Goal: Task Accomplishment & Management: Use online tool/utility

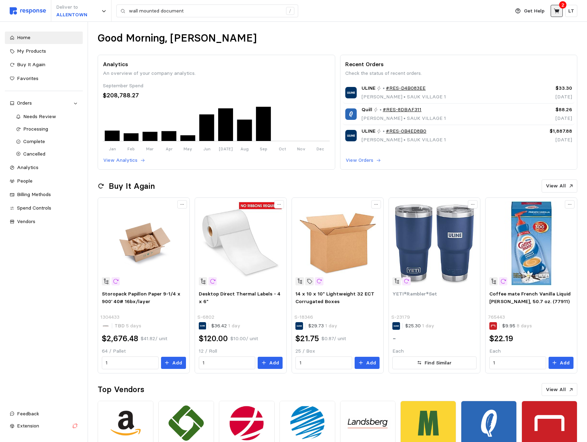
click at [558, 9] on icon at bounding box center [557, 11] width 6 height 6
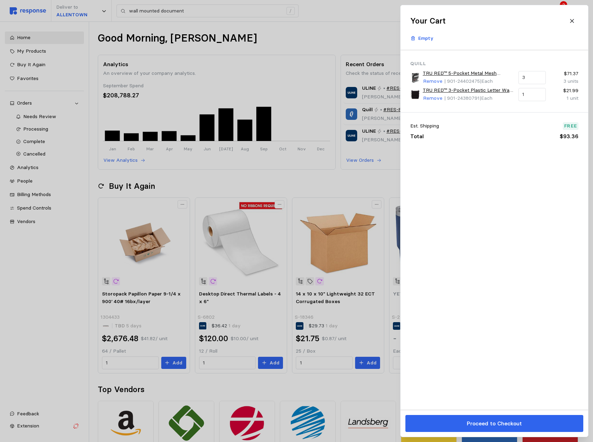
click at [209, 58] on div at bounding box center [296, 221] width 593 height 442
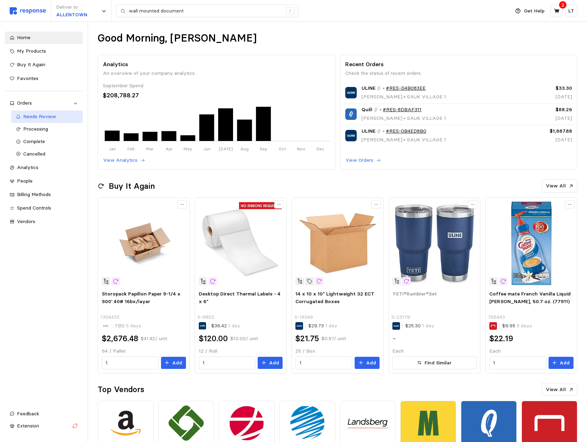
drag, startPoint x: 37, startPoint y: 116, endPoint x: 41, endPoint y: 117, distance: 3.8
click at [37, 116] on span "Needs Review" at bounding box center [39, 116] width 33 height 6
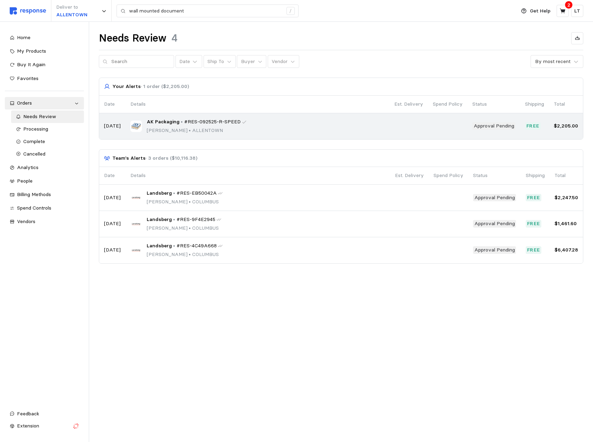
click at [266, 123] on div "AK Packaging • #RES-092525-R-SPEED [PERSON_NAME] • [GEOGRAPHIC_DATA]" at bounding box center [257, 126] width 254 height 16
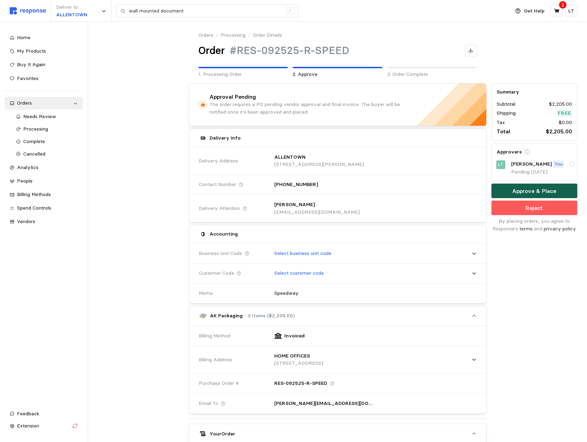
click at [542, 188] on p "Approve & Place" at bounding box center [535, 191] width 44 height 9
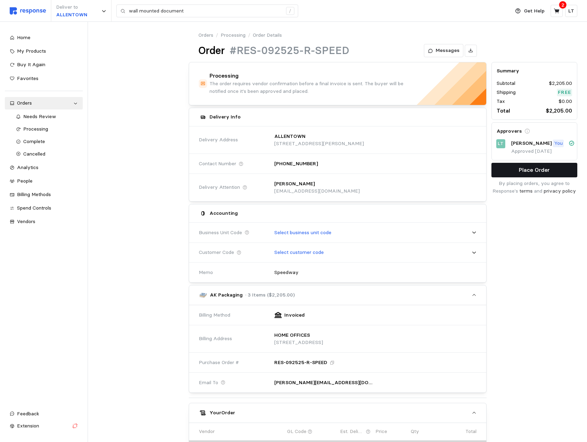
click at [536, 168] on p "Place Order" at bounding box center [534, 170] width 31 height 9
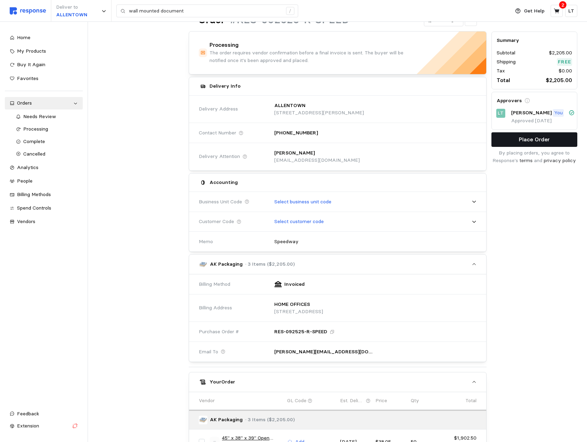
click at [538, 138] on p "Place Order" at bounding box center [534, 139] width 31 height 9
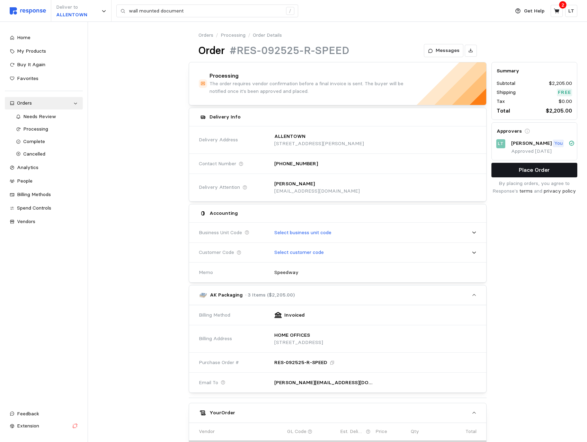
click at [518, 167] on button "Place Order" at bounding box center [535, 170] width 86 height 15
click at [542, 172] on p "Place Order" at bounding box center [534, 170] width 31 height 9
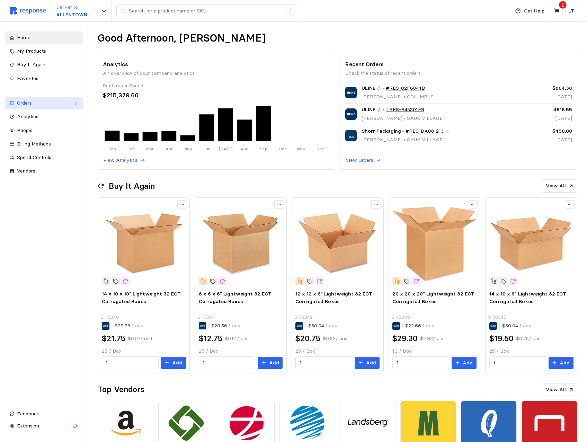
click at [25, 104] on div "Orders" at bounding box center [44, 103] width 54 height 8
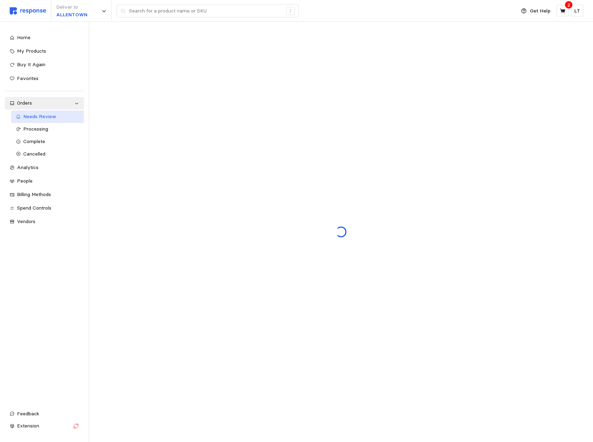
click at [30, 119] on span "Needs Review" at bounding box center [39, 116] width 33 height 6
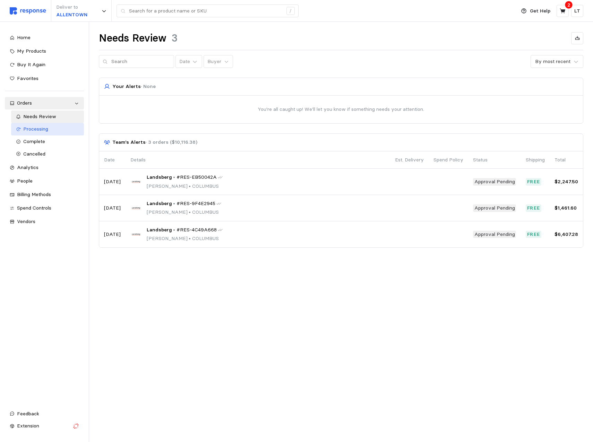
click at [37, 133] on link "Processing" at bounding box center [47, 129] width 73 height 12
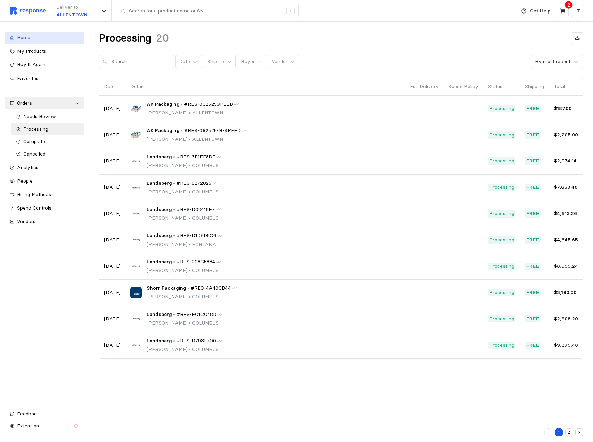
click at [19, 37] on span "Home" at bounding box center [24, 37] width 14 height 6
